Goal: Navigation & Orientation: Find specific page/section

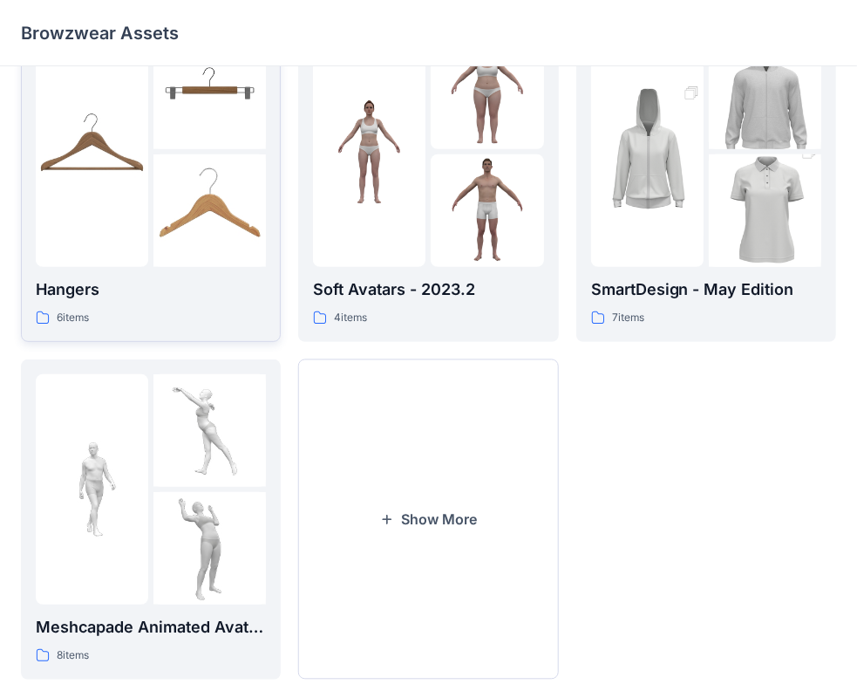
scroll to position [433, 0]
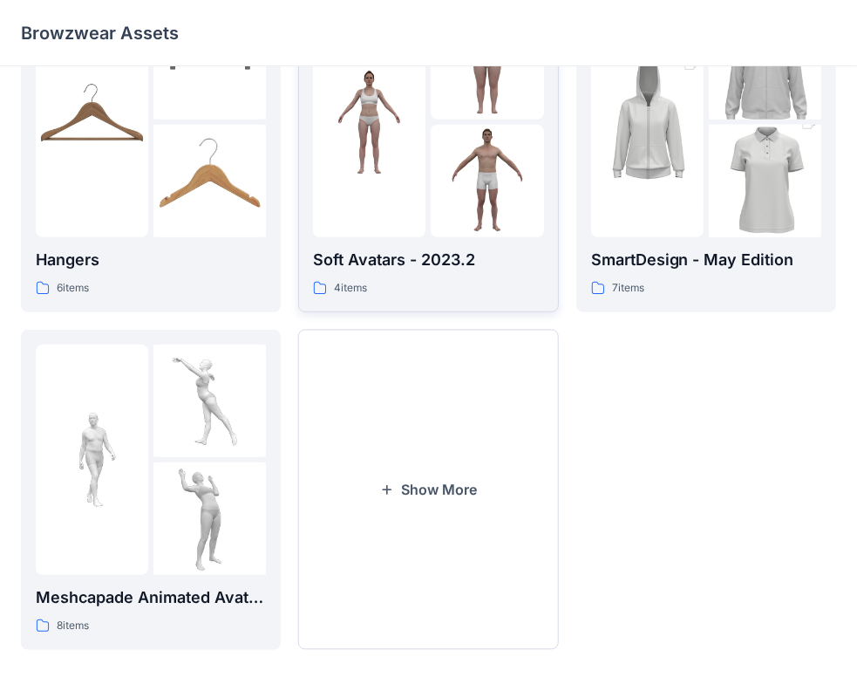
click at [359, 260] on p "Soft Avatars - 2023.2" at bounding box center [428, 260] width 230 height 24
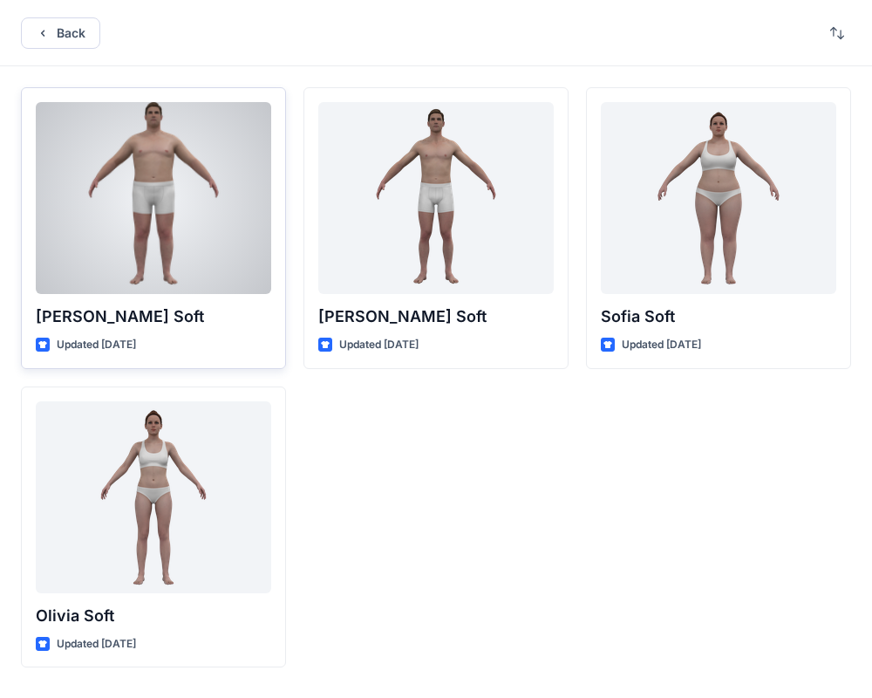
click at [105, 314] on p "[PERSON_NAME] Soft" at bounding box center [154, 316] width 236 height 24
click at [142, 260] on div at bounding box center [154, 198] width 236 height 192
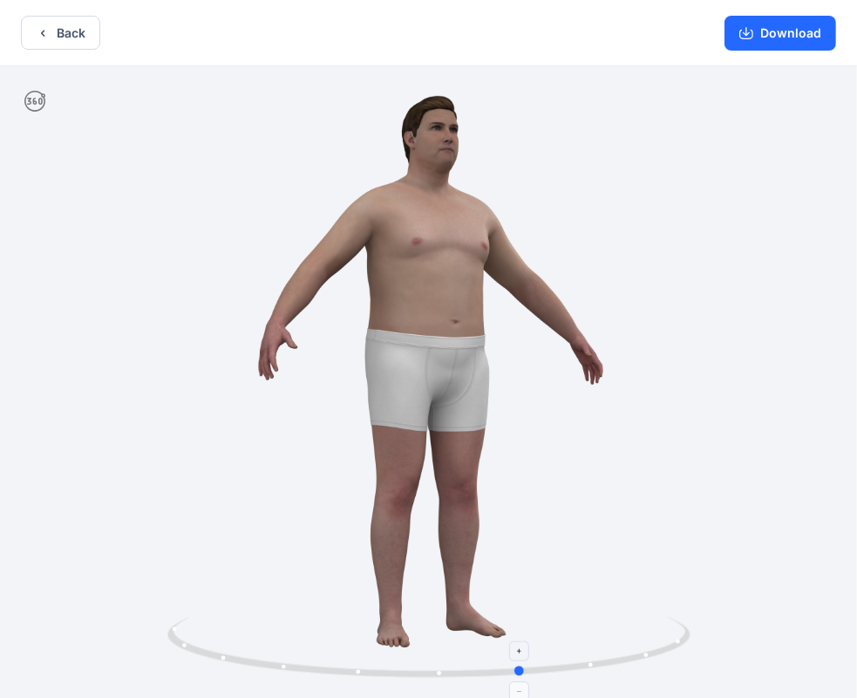
drag, startPoint x: 429, startPoint y: 673, endPoint x: 527, endPoint y: 644, distance: 102.1
click at [527, 645] on icon at bounding box center [431, 649] width 528 height 65
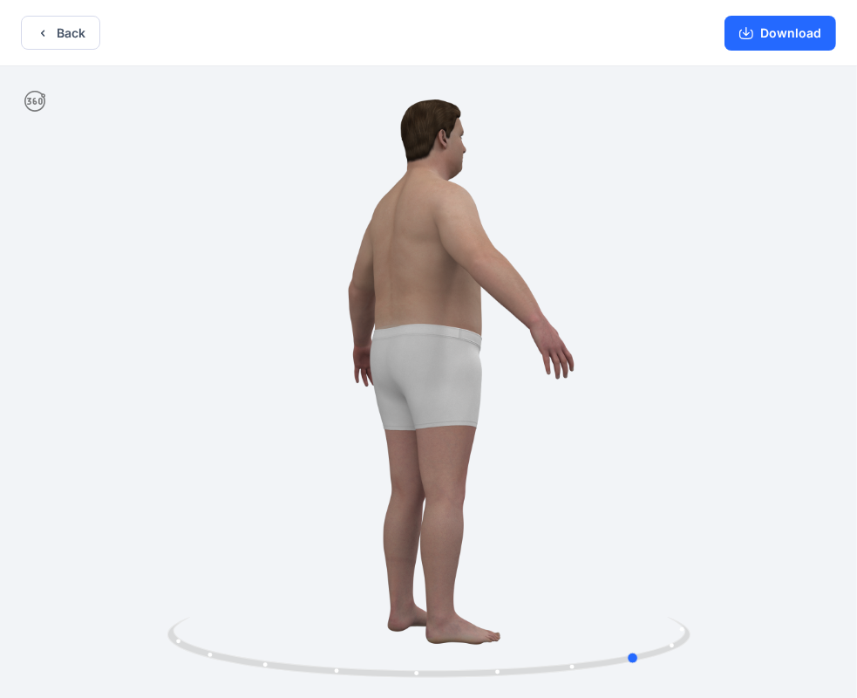
drag, startPoint x: 524, startPoint y: 669, endPoint x: 112, endPoint y: 478, distance: 454.7
click at [115, 510] on div at bounding box center [428, 383] width 857 height 635
click at [52, 29] on button "Back" at bounding box center [60, 33] width 79 height 34
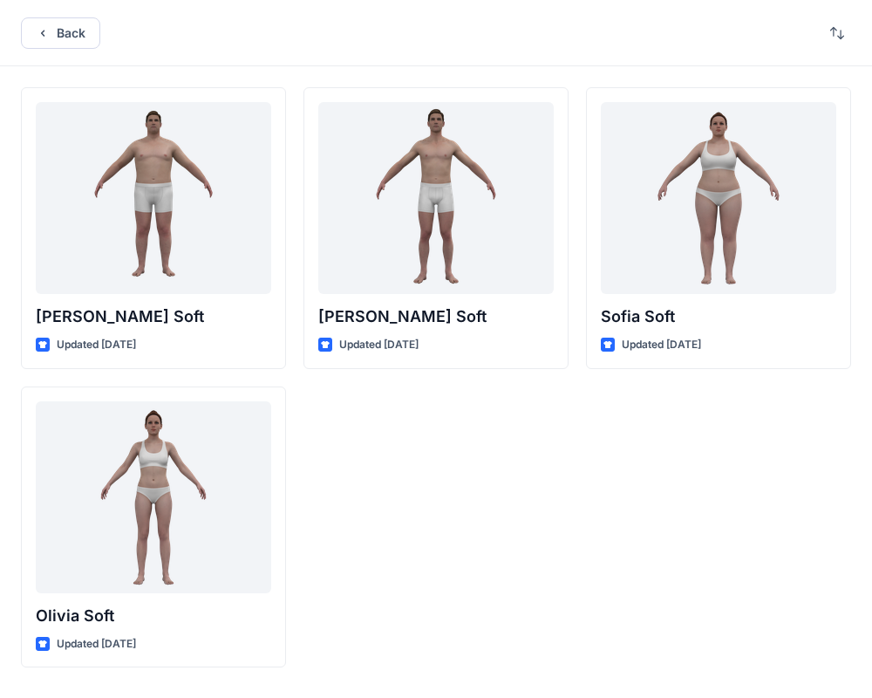
click at [52, 29] on button "Back" at bounding box center [60, 32] width 79 height 31
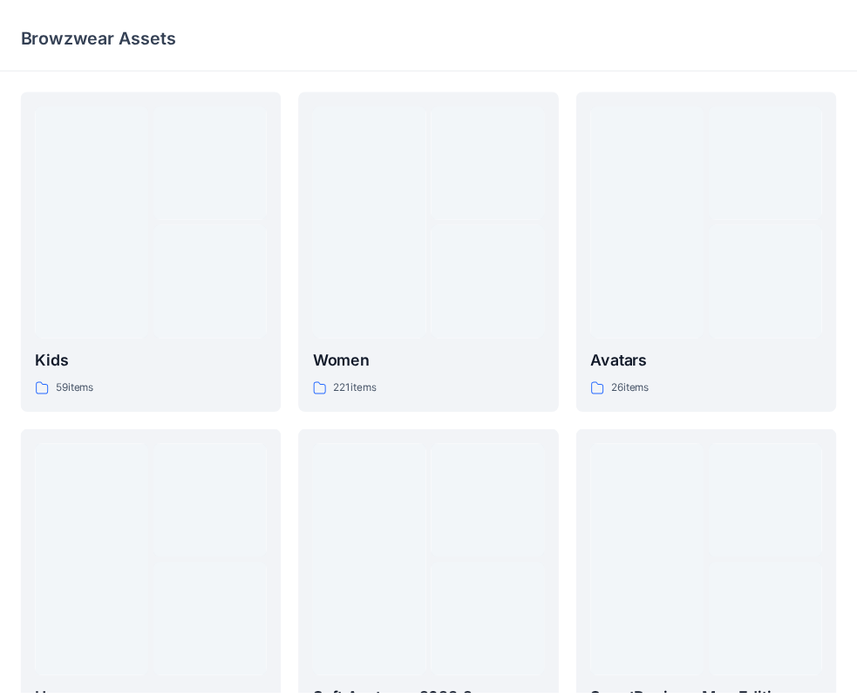
scroll to position [433, 0]
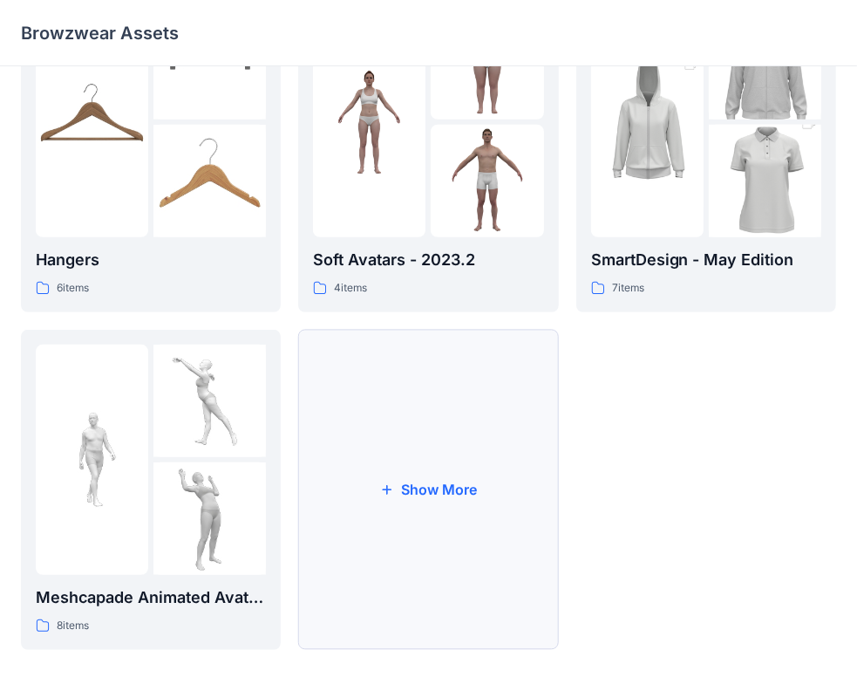
click at [418, 488] on button "Show More" at bounding box center [428, 490] width 260 height 320
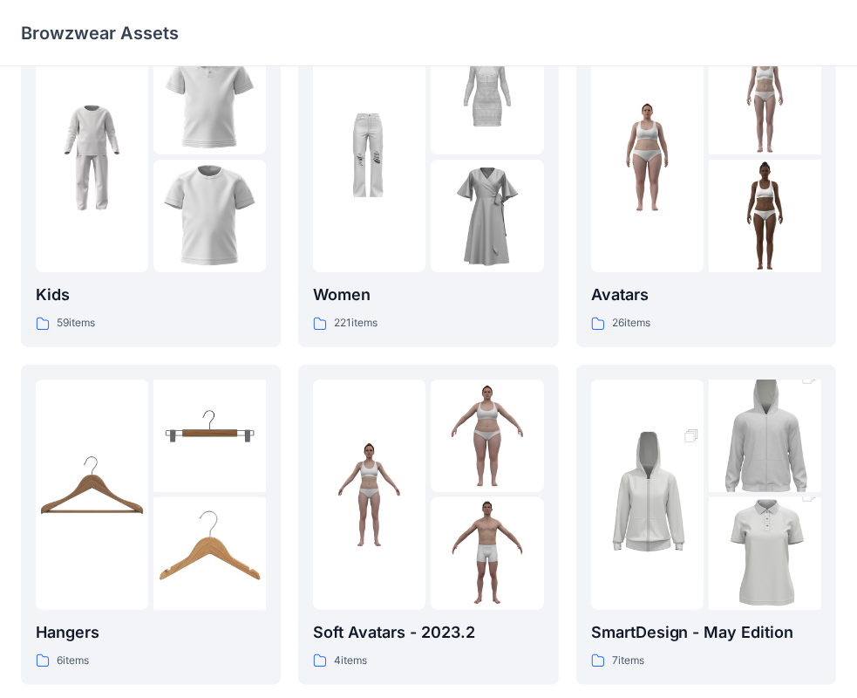
scroll to position [87, 0]
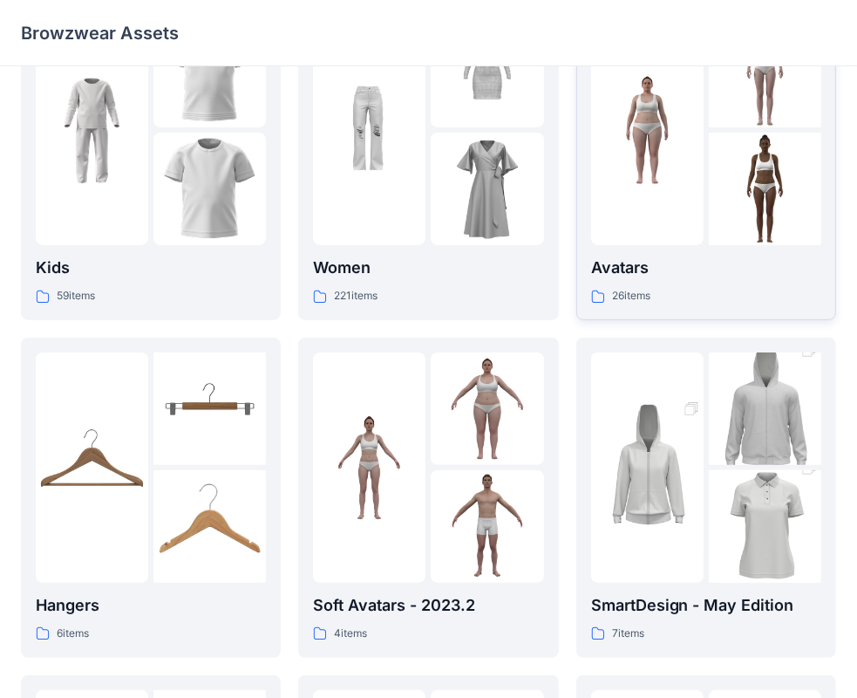
click at [618, 270] on p "Avatars" at bounding box center [706, 268] width 230 height 24
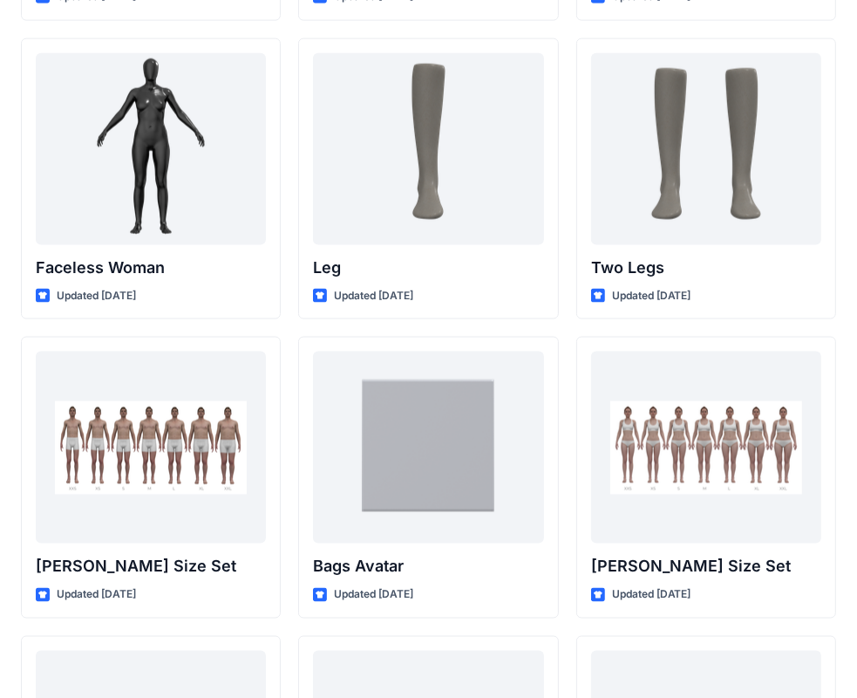
scroll to position [1570, 0]
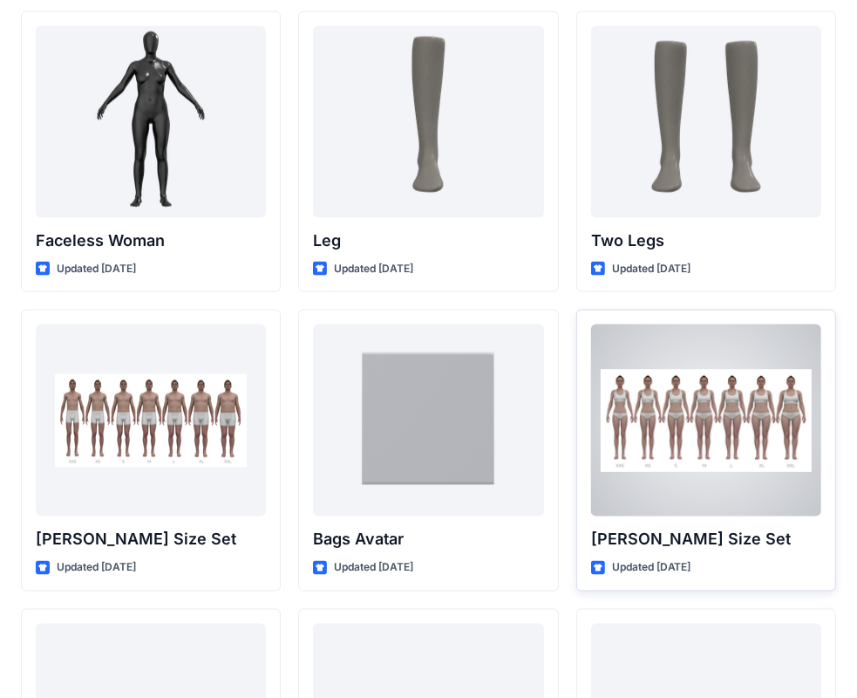
click at [647, 535] on p "[PERSON_NAME] Size Set" at bounding box center [706, 539] width 230 height 24
click at [652, 489] on div at bounding box center [706, 420] width 230 height 192
